Goal: Transaction & Acquisition: Purchase product/service

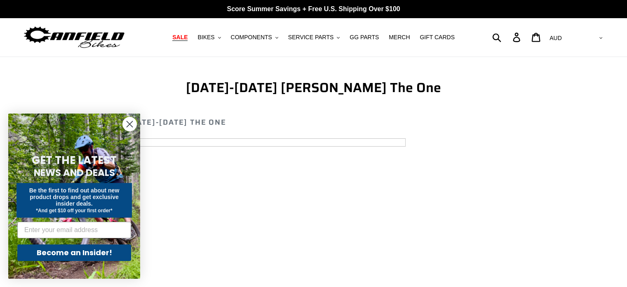
click at [188, 38] on span "SALE" at bounding box center [179, 37] width 15 height 7
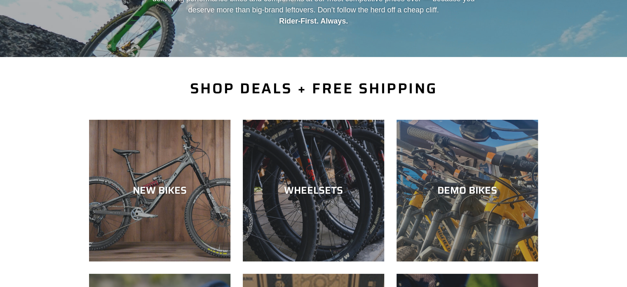
scroll to position [206, 0]
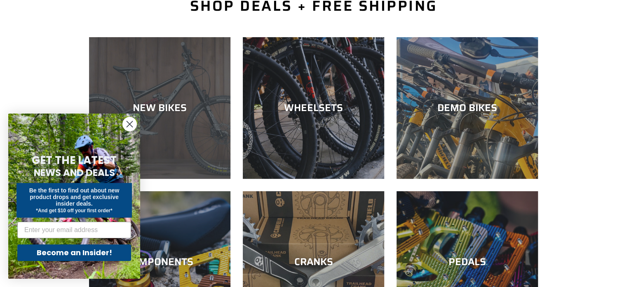
click at [200, 179] on div "NEW BIKES" at bounding box center [159, 179] width 141 height 0
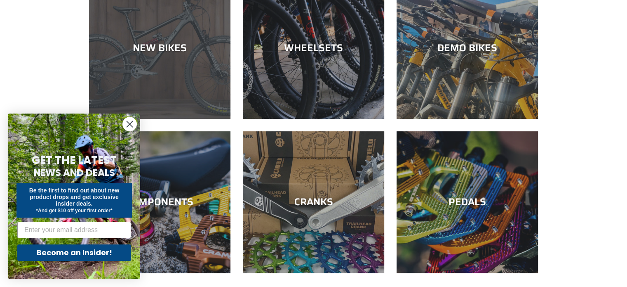
scroll to position [289, 0]
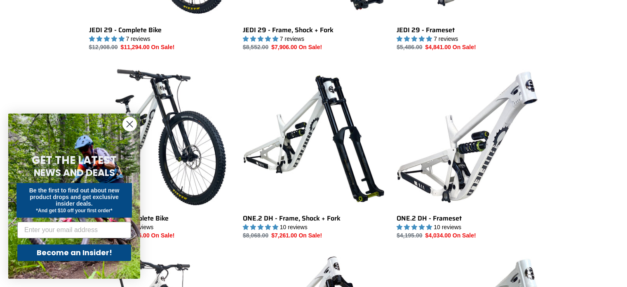
scroll to position [371, 0]
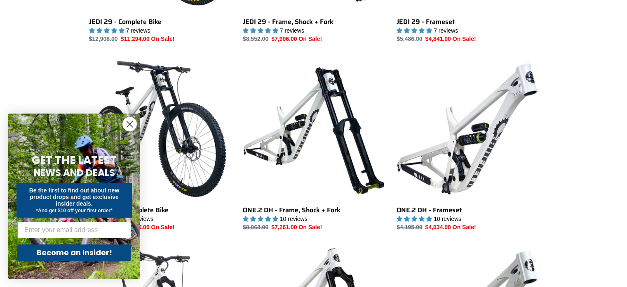
click at [133, 123] on circle "Close dialog" at bounding box center [130, 124] width 14 height 14
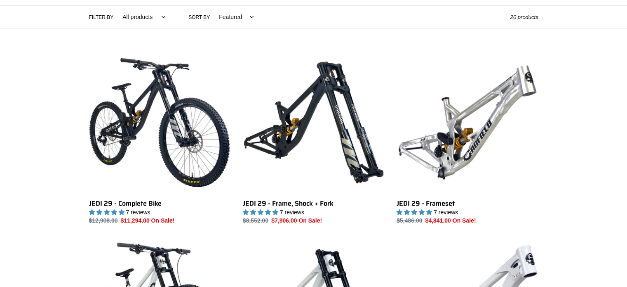
scroll to position [124, 0]
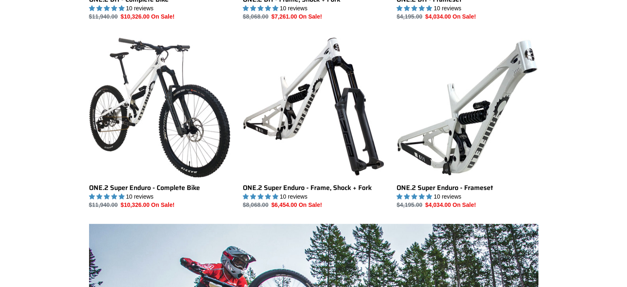
scroll to position [371, 0]
